Goal: Find specific page/section: Find specific page/section

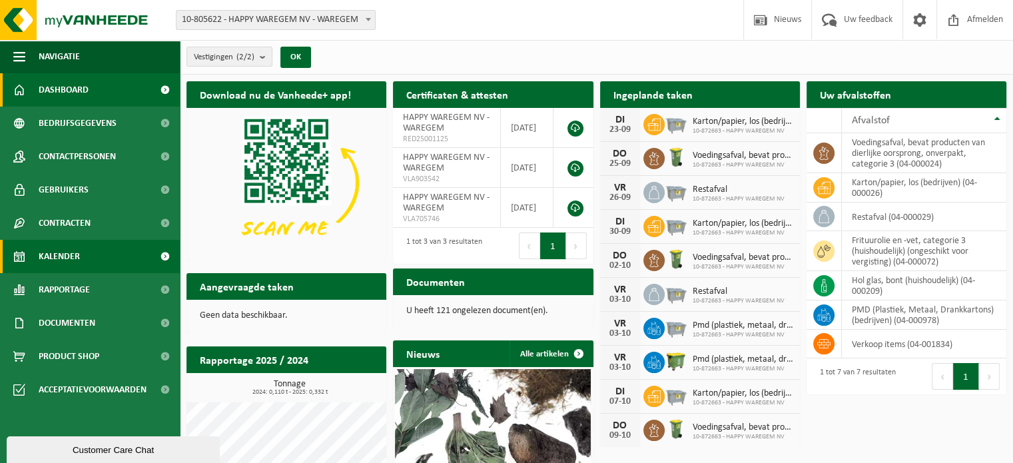
click at [72, 255] on span "Kalender" at bounding box center [59, 256] width 41 height 33
click at [65, 254] on span "Kalender" at bounding box center [59, 256] width 41 height 33
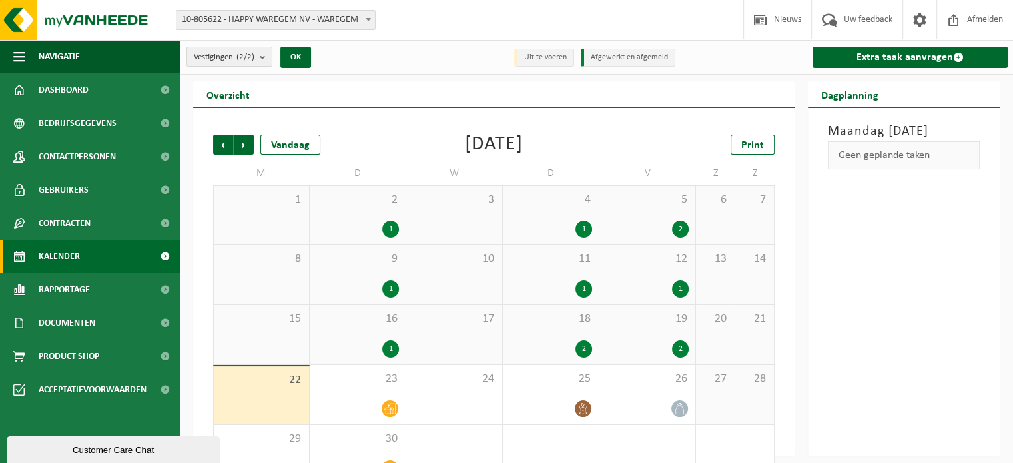
click at [623, 59] on li "Afgewerkt en afgemeld" at bounding box center [628, 58] width 95 height 18
click at [546, 57] on li "Uit te voeren" at bounding box center [544, 58] width 60 height 18
